Goal: Navigation & Orientation: Find specific page/section

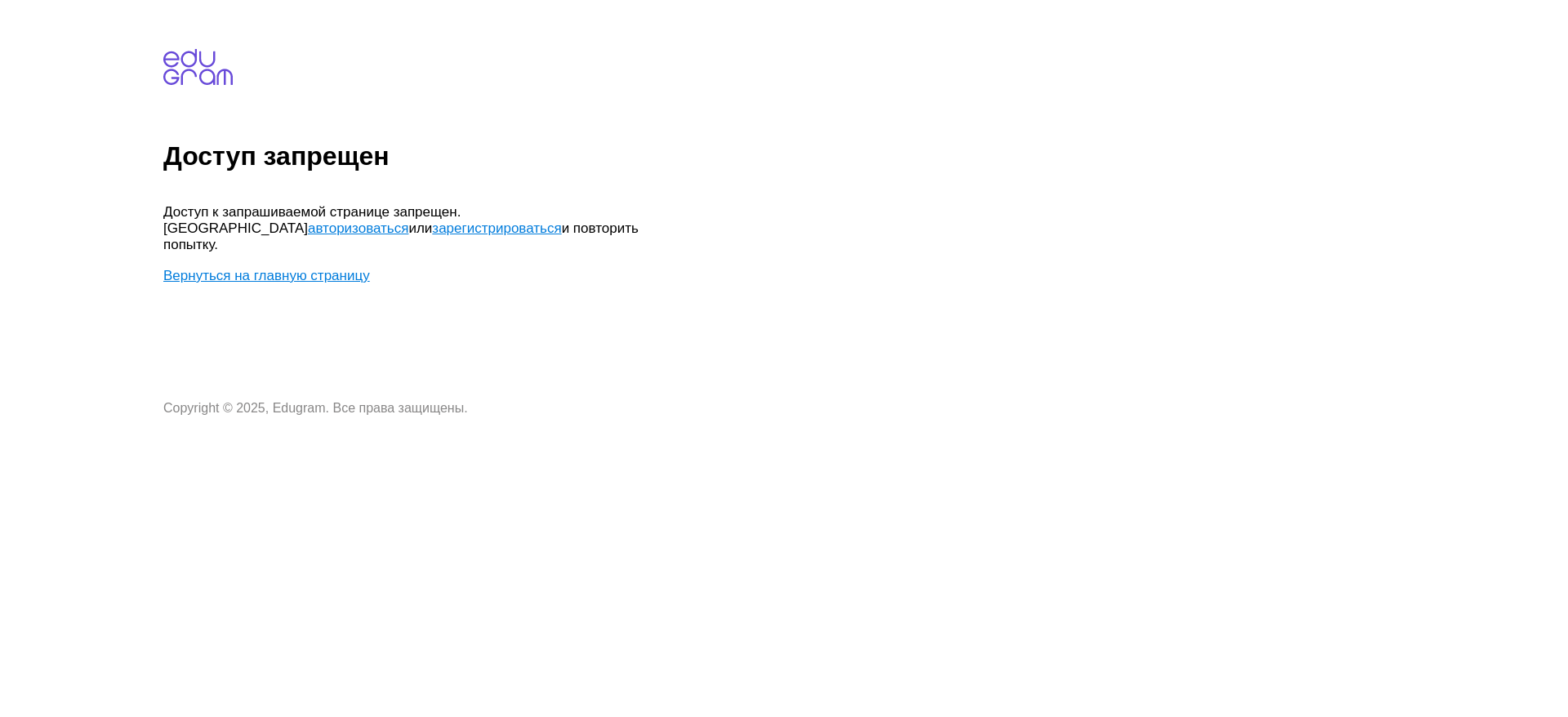
click at [432, 226] on link "зарегистрироваться" at bounding box center [496, 227] width 129 height 15
click at [409, 220] on link "авторизоваться" at bounding box center [357, 227] width 100 height 15
click at [285, 268] on link "Вернуться на главную страницу" at bounding box center [266, 275] width 207 height 15
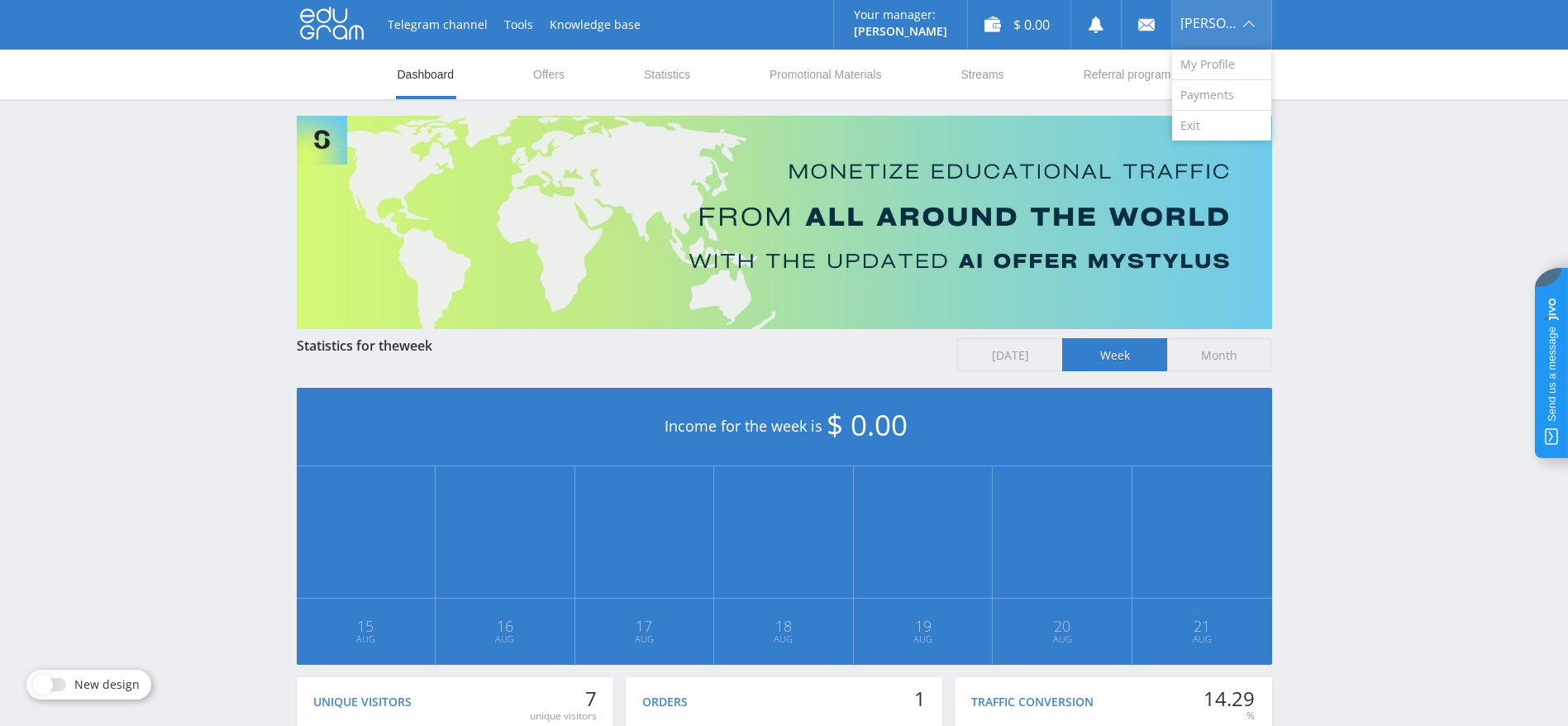
click at [1221, 23] on span "[PERSON_NAME]" at bounding box center [1209, 23] width 58 height 13
click at [1224, 68] on link "My Profile" at bounding box center [1222, 64] width 100 height 30
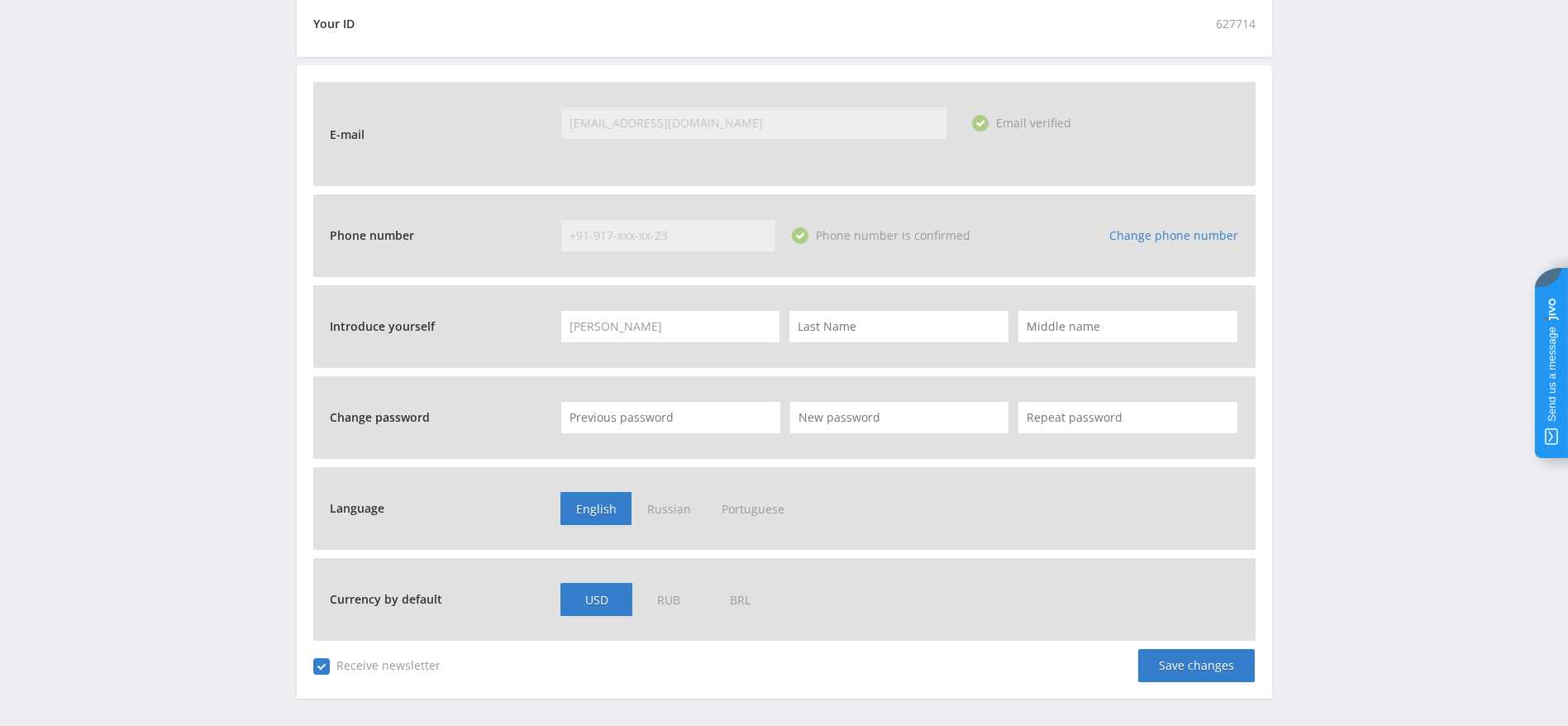
scroll to position [560, 0]
